Goal: Information Seeking & Learning: Learn about a topic

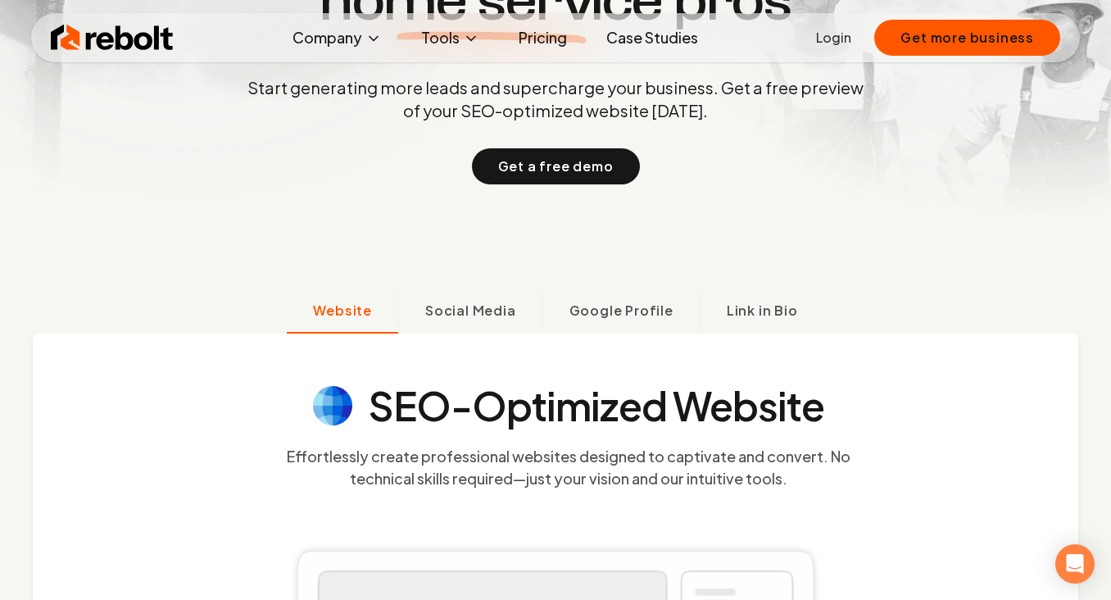
scroll to position [354, 0]
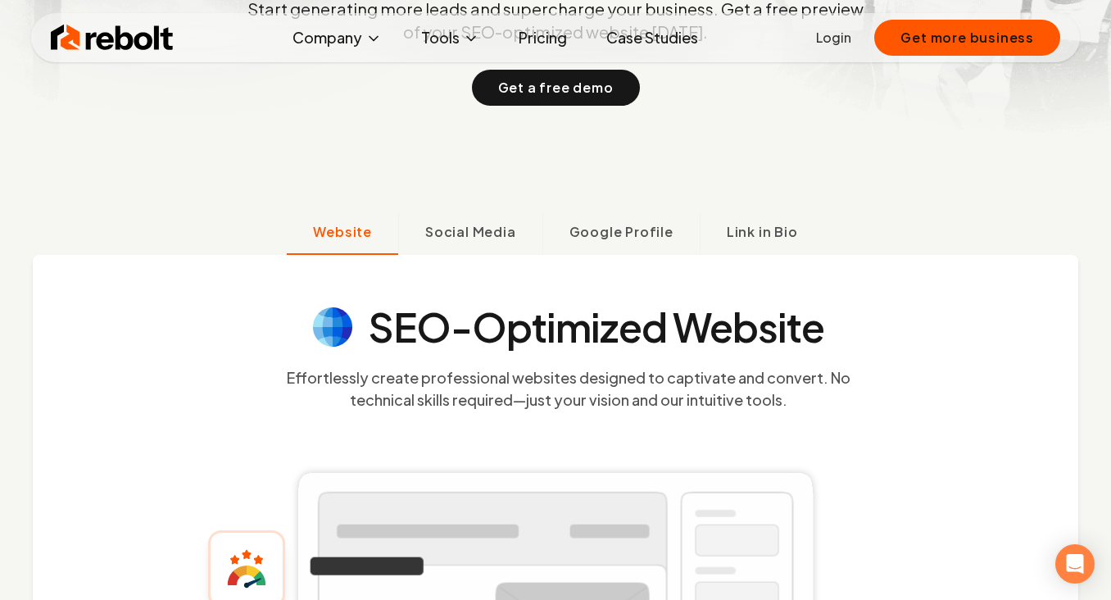
click at [568, 38] on link "Pricing" at bounding box center [542, 37] width 75 height 33
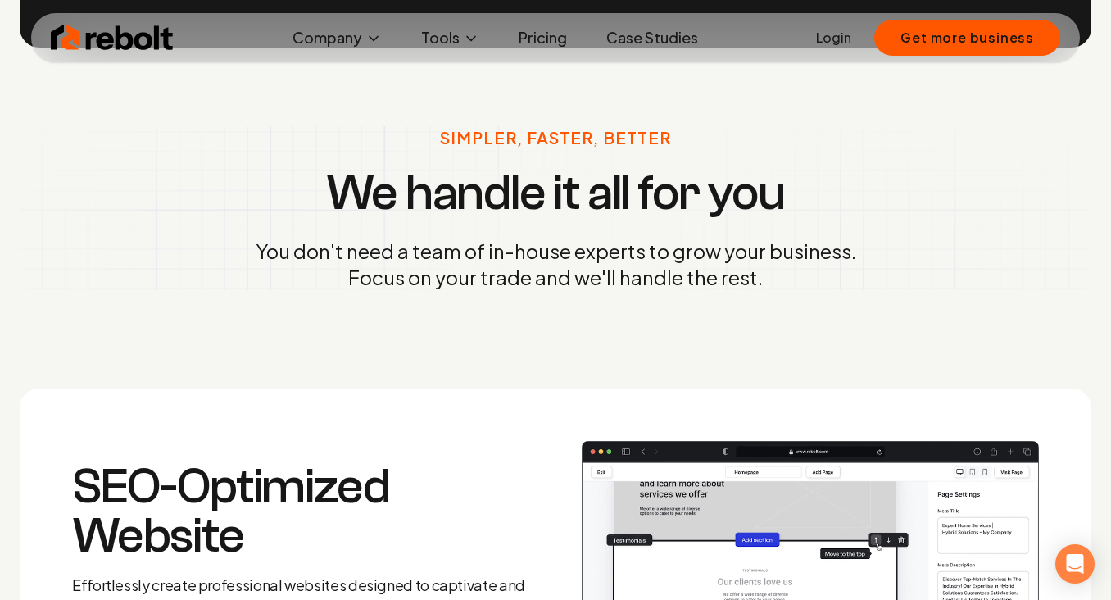
scroll to position [2087, 0]
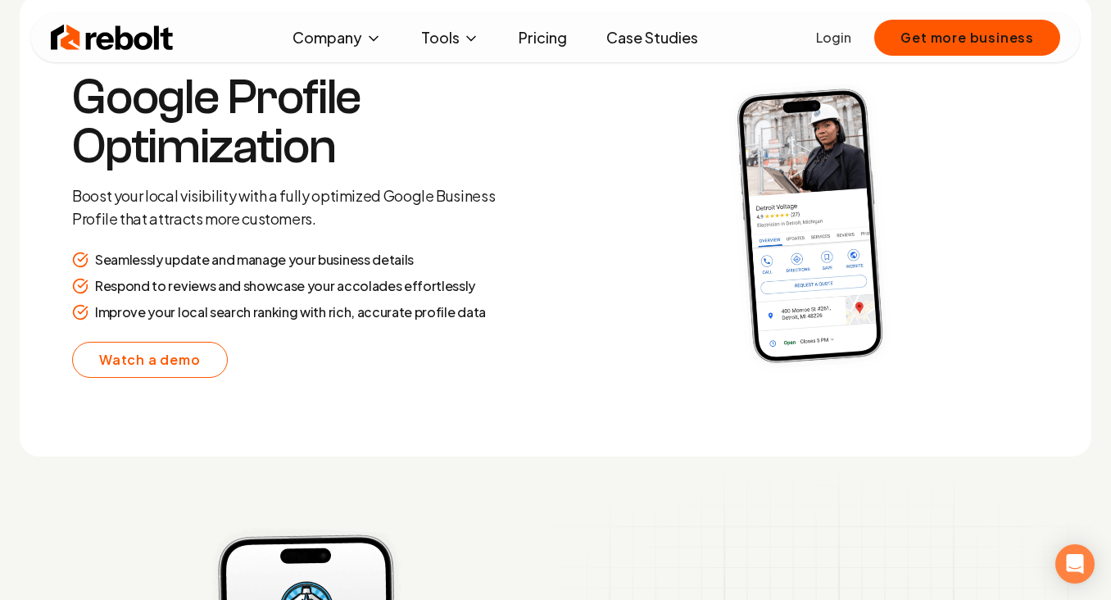
click at [829, 350] on img at bounding box center [810, 226] width 457 height 356
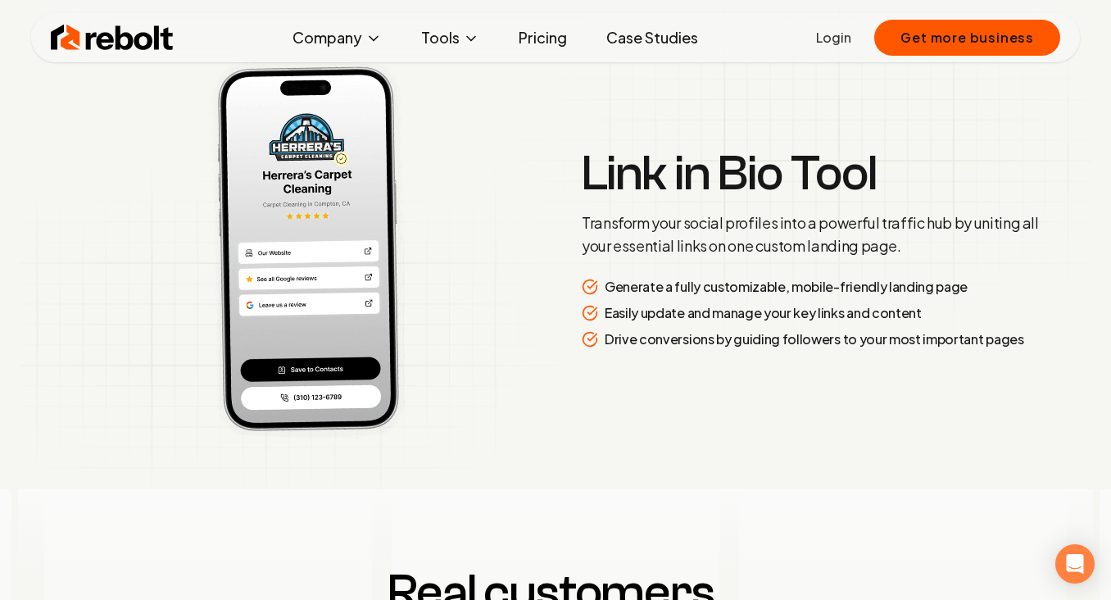
scroll to position [3546, 0]
